Goal: Entertainment & Leisure: Consume media (video, audio)

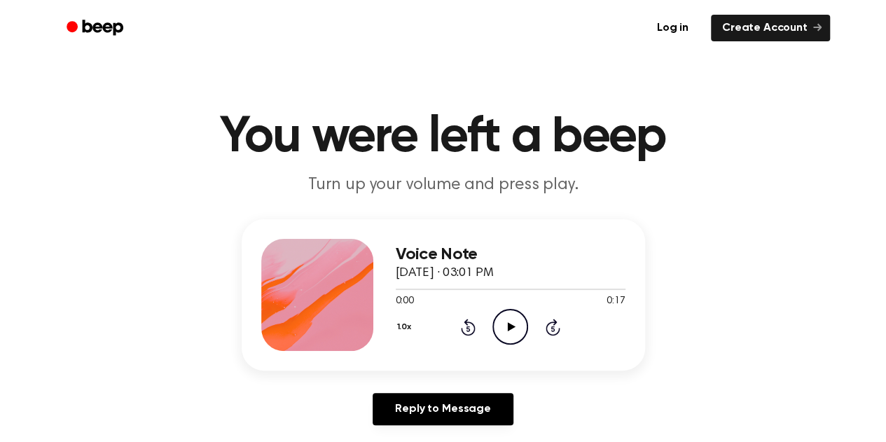
click at [504, 324] on icon "Play Audio" at bounding box center [511, 327] width 36 height 36
click at [503, 328] on icon "Play Audio" at bounding box center [511, 327] width 36 height 36
click at [502, 319] on icon "Play Audio" at bounding box center [511, 327] width 36 height 36
click at [509, 331] on icon "Play Audio" at bounding box center [511, 327] width 36 height 36
click at [509, 334] on icon "Play Audio" at bounding box center [511, 327] width 36 height 36
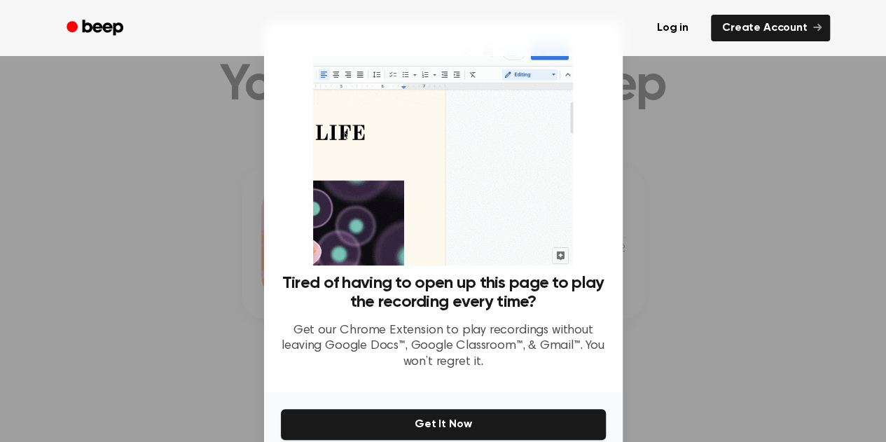
scroll to position [121, 0]
click at [647, 311] on div at bounding box center [443, 221] width 886 height 442
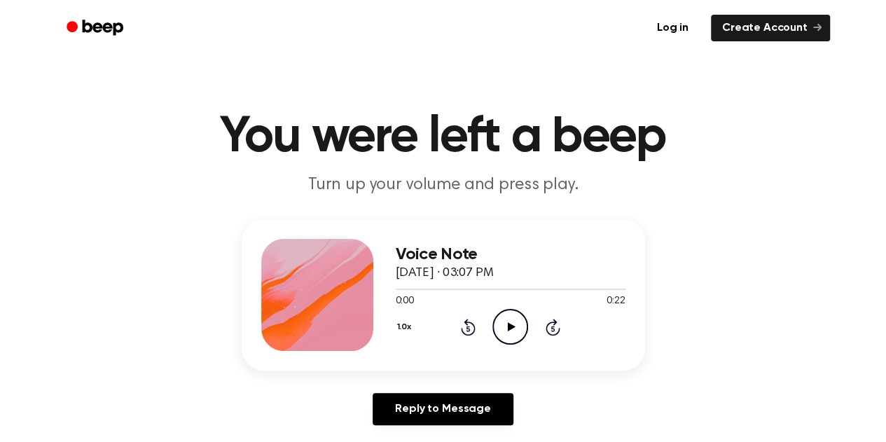
click at [507, 330] on icon "Play Audio" at bounding box center [511, 327] width 36 height 36
click at [507, 335] on icon "Play Audio" at bounding box center [511, 327] width 36 height 36
click at [522, 319] on icon "Play Audio" at bounding box center [511, 327] width 36 height 36
click at [508, 334] on icon "Play Audio" at bounding box center [511, 327] width 36 height 36
click at [513, 328] on icon at bounding box center [512, 326] width 8 height 9
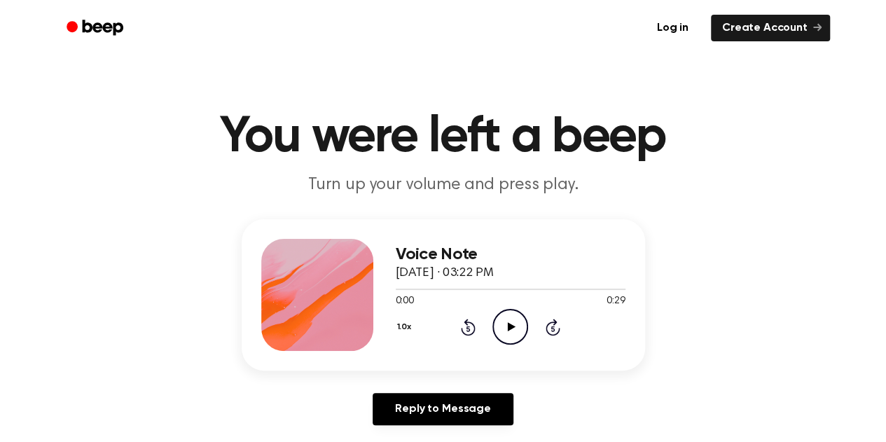
click at [509, 330] on icon at bounding box center [512, 326] width 8 height 9
click at [511, 327] on icon at bounding box center [512, 326] width 8 height 9
click at [509, 324] on icon at bounding box center [512, 326] width 8 height 9
click at [510, 323] on icon "Play Audio" at bounding box center [511, 327] width 36 height 36
